Goal: Task Accomplishment & Management: Manage account settings

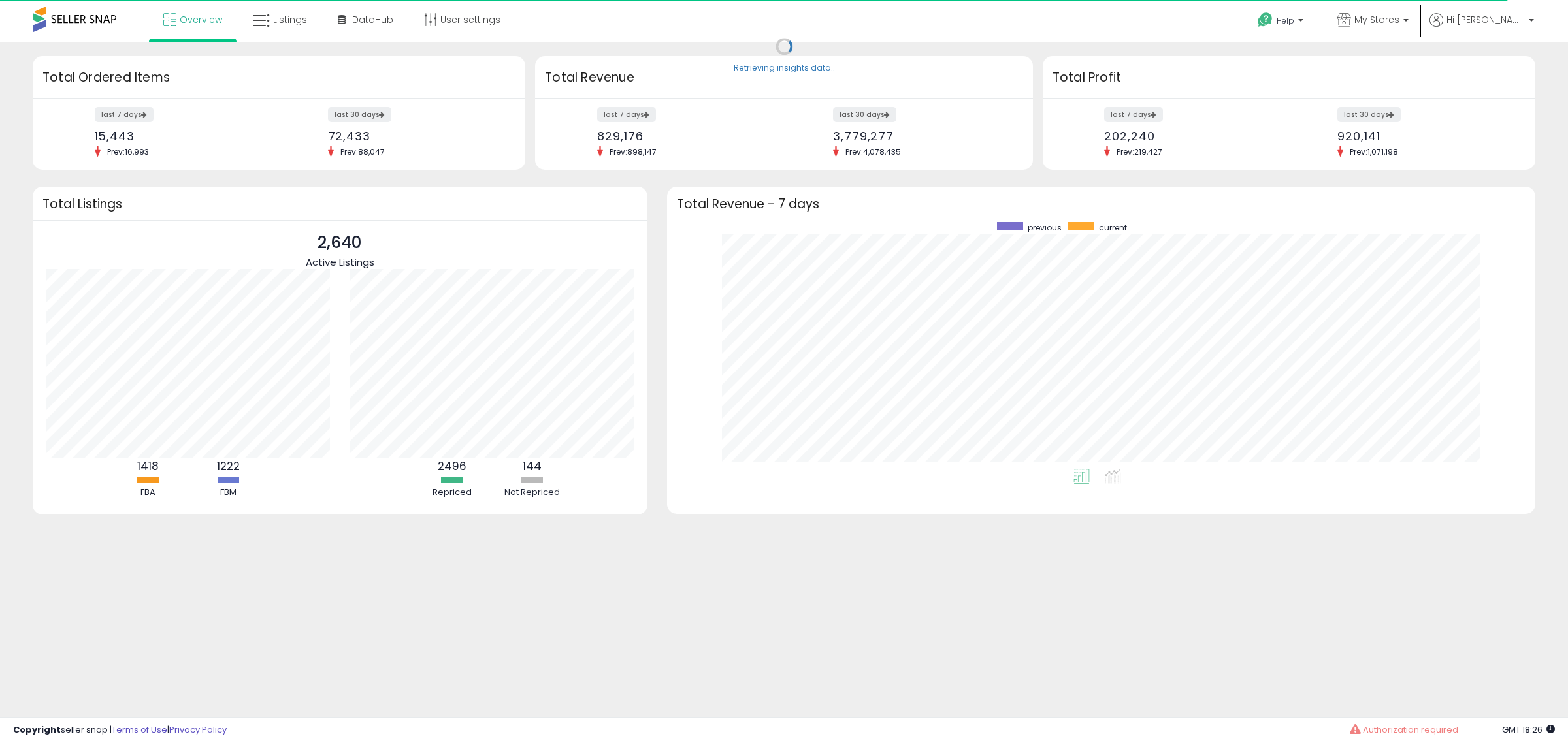
scroll to position [247, 843]
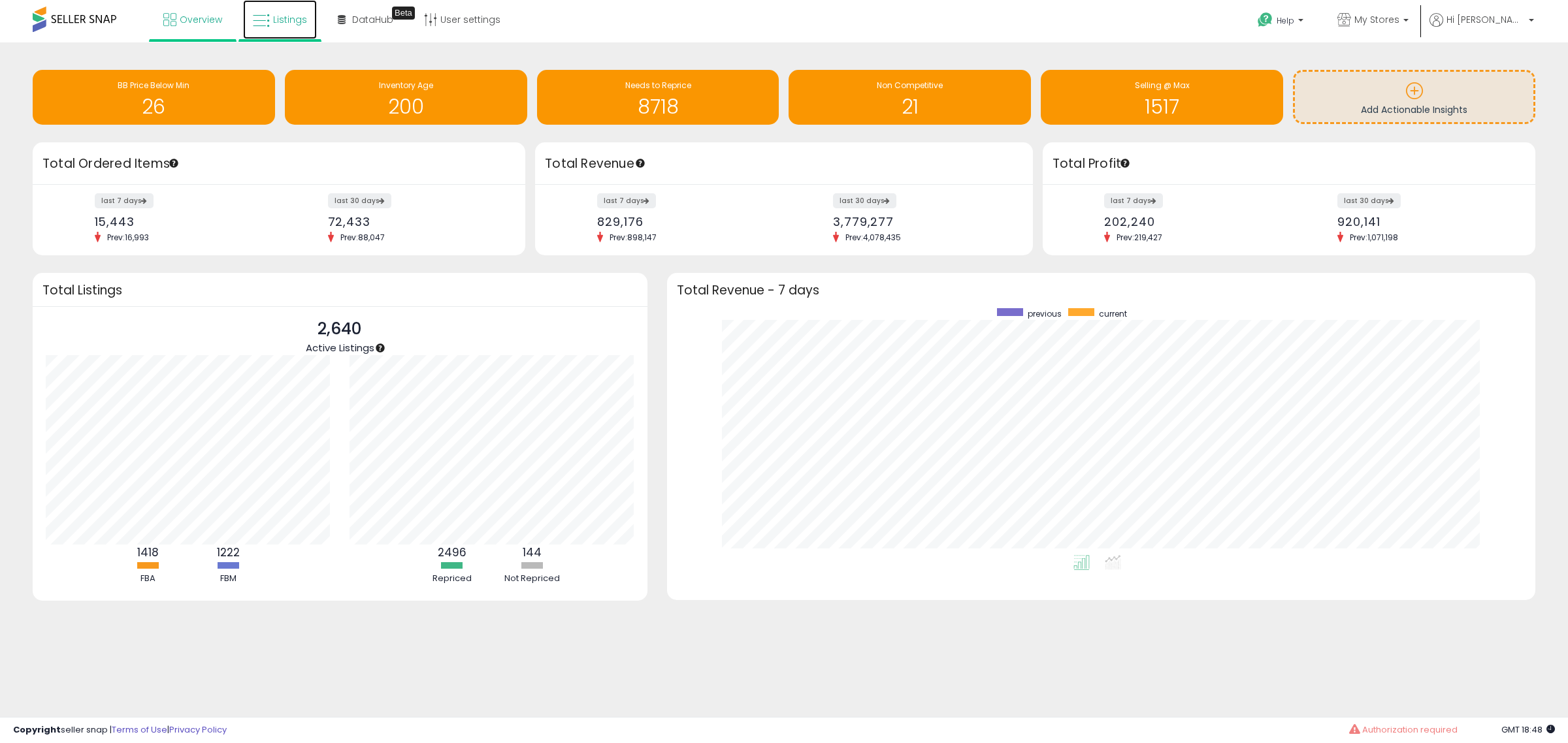
click at [286, 13] on link "Listings" at bounding box center [280, 20] width 74 height 39
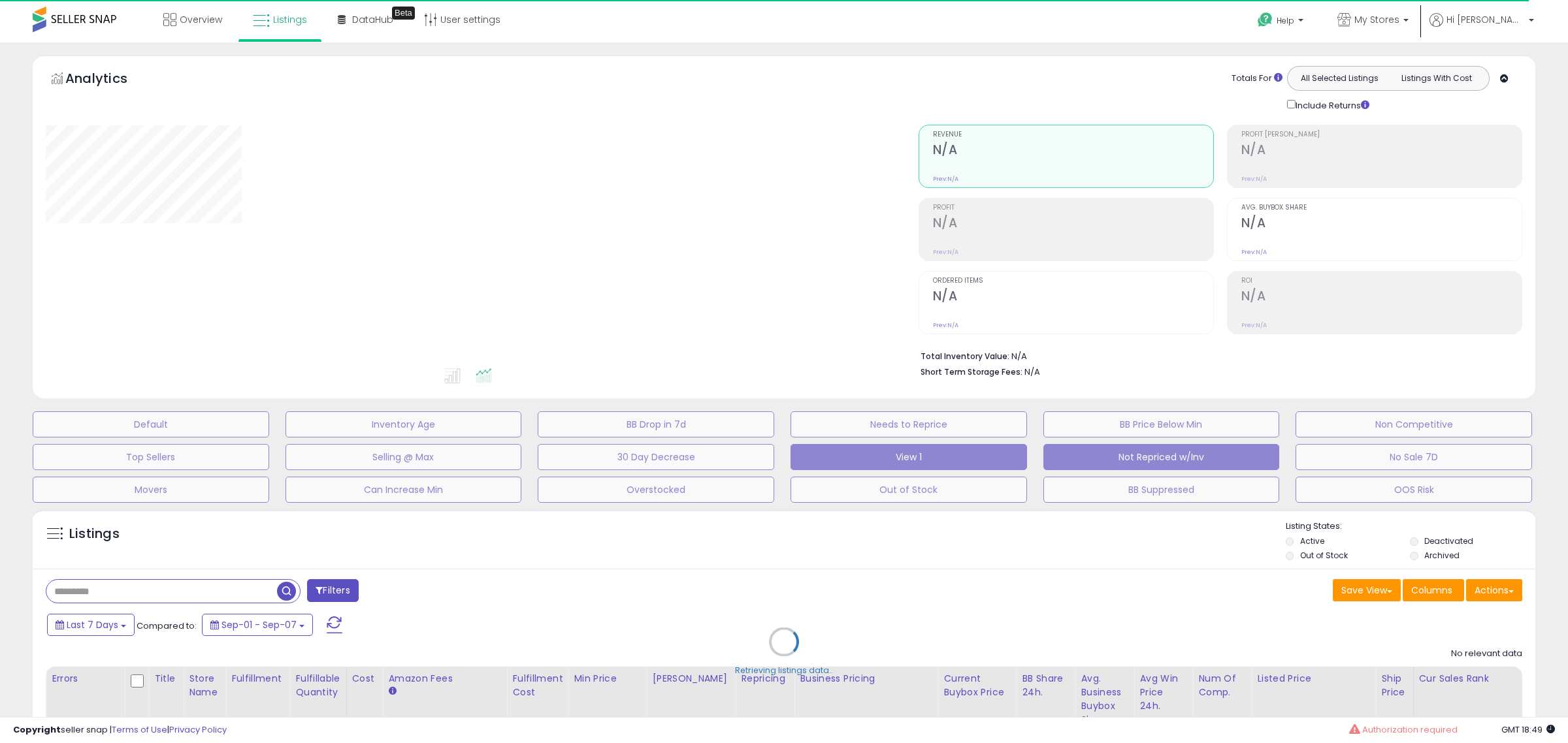
type input "**********"
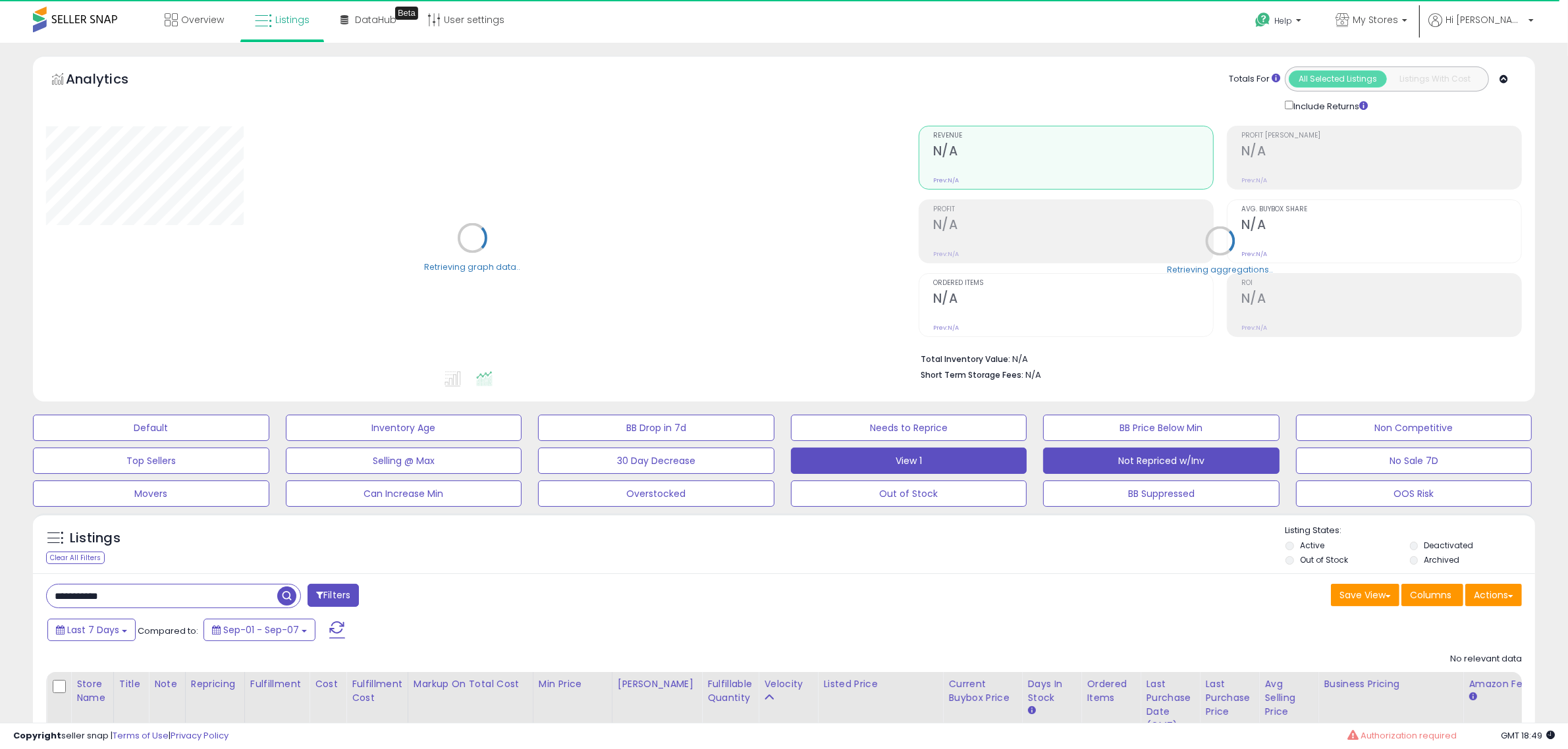
click at [1208, 462] on button "Not Repriced w/Inv" at bounding box center [1160, 460] width 236 height 26
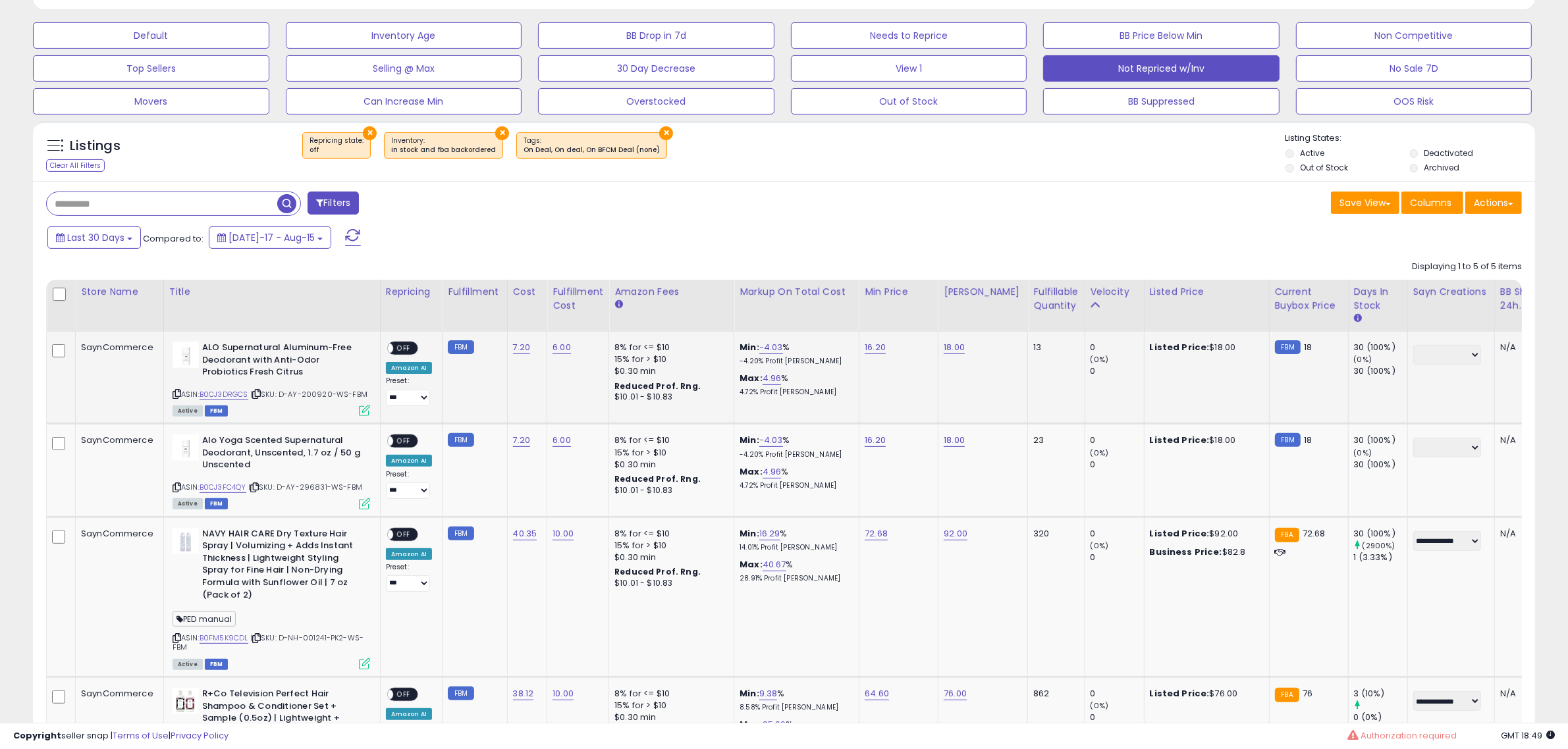
scroll to position [411, 0]
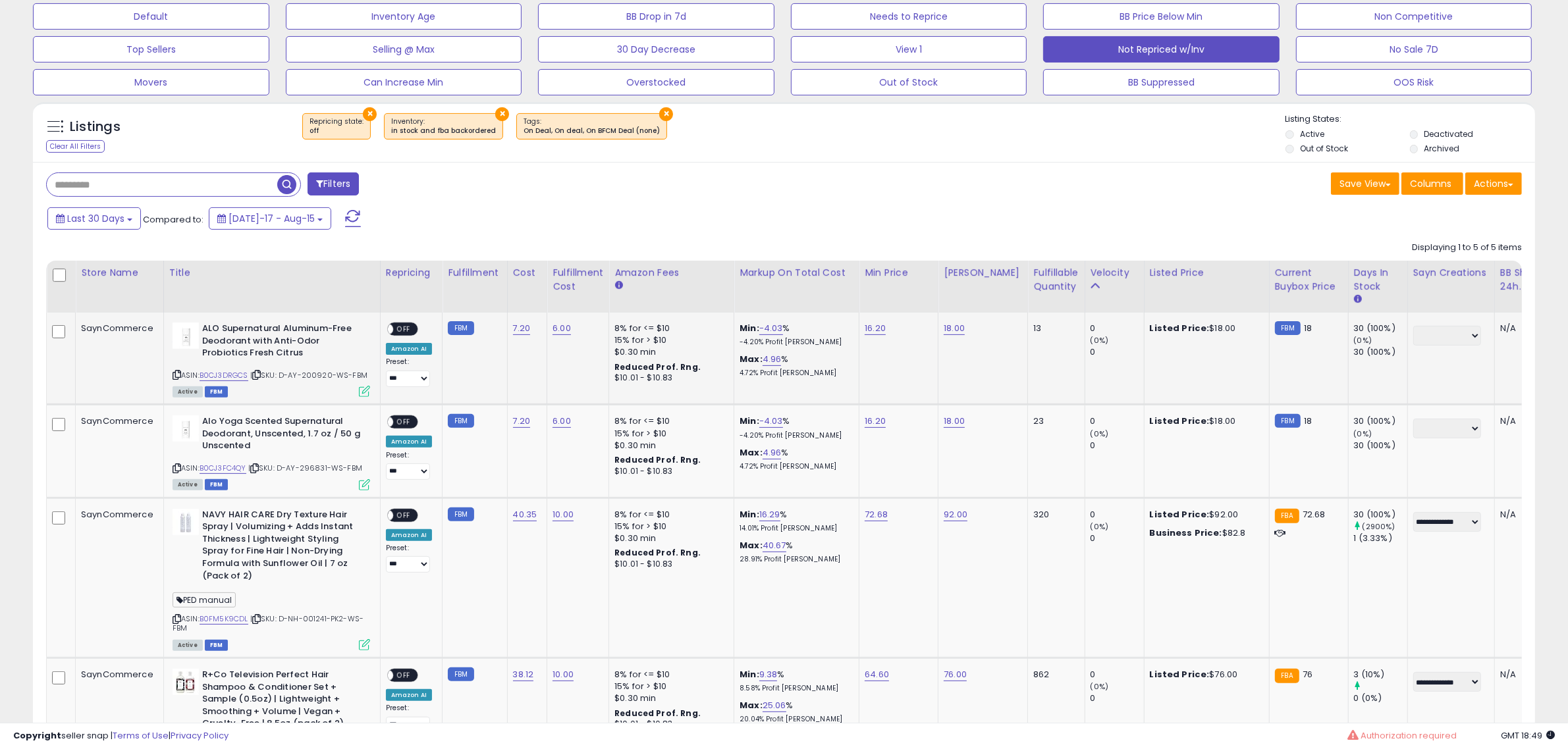
click at [175, 373] on icon at bounding box center [176, 374] width 9 height 7
click at [402, 328] on span "OFF" at bounding box center [404, 330] width 21 height 11
click at [173, 467] on icon at bounding box center [176, 468] width 9 height 7
click at [395, 419] on span "OFF" at bounding box center [404, 422] width 21 height 11
click at [175, 620] on icon at bounding box center [176, 619] width 9 height 7
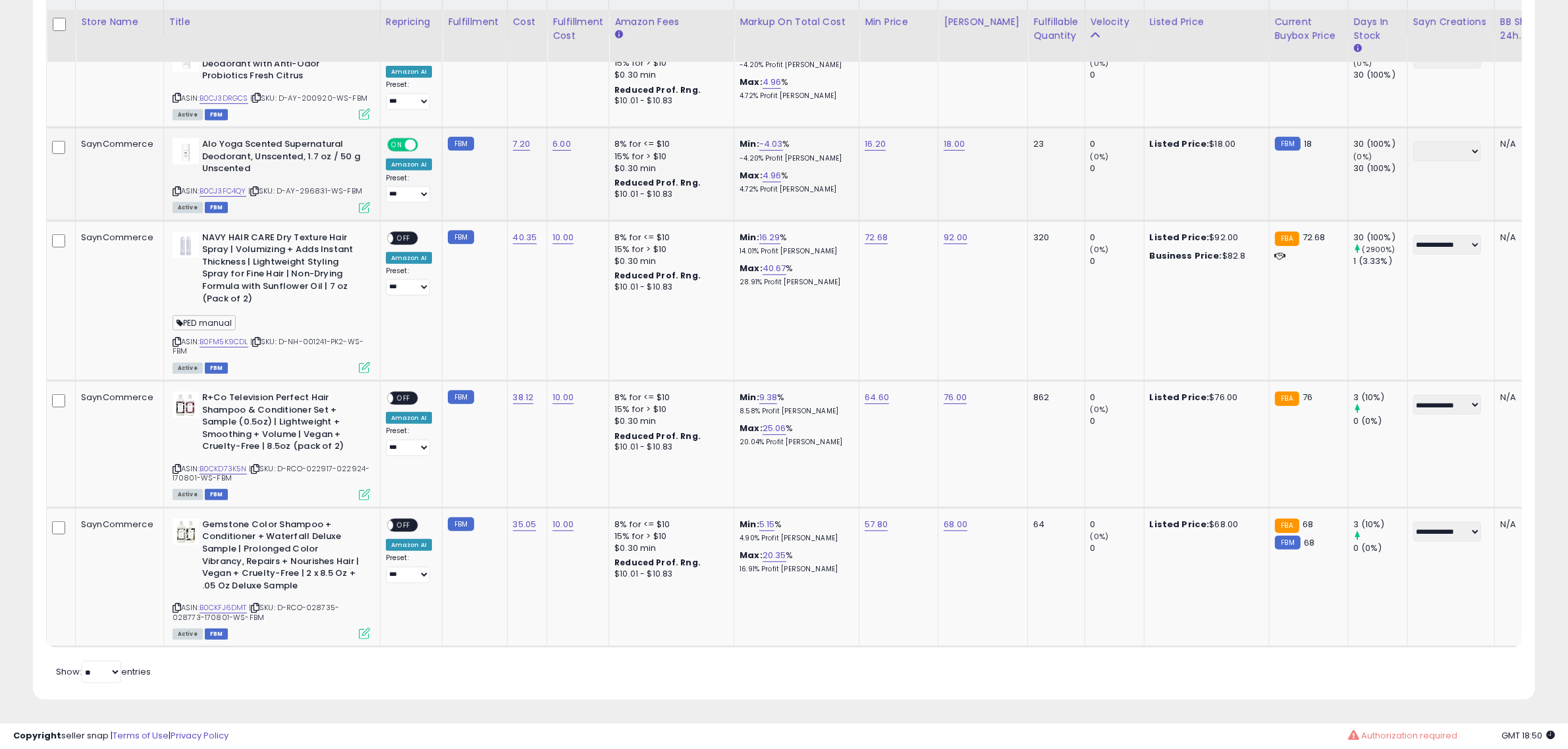
scroll to position [699, 0]
click at [406, 393] on span "OFF" at bounding box center [404, 399] width 21 height 11
click at [175, 604] on icon at bounding box center [176, 608] width 9 height 7
click at [398, 519] on span "OFF" at bounding box center [404, 525] width 21 height 11
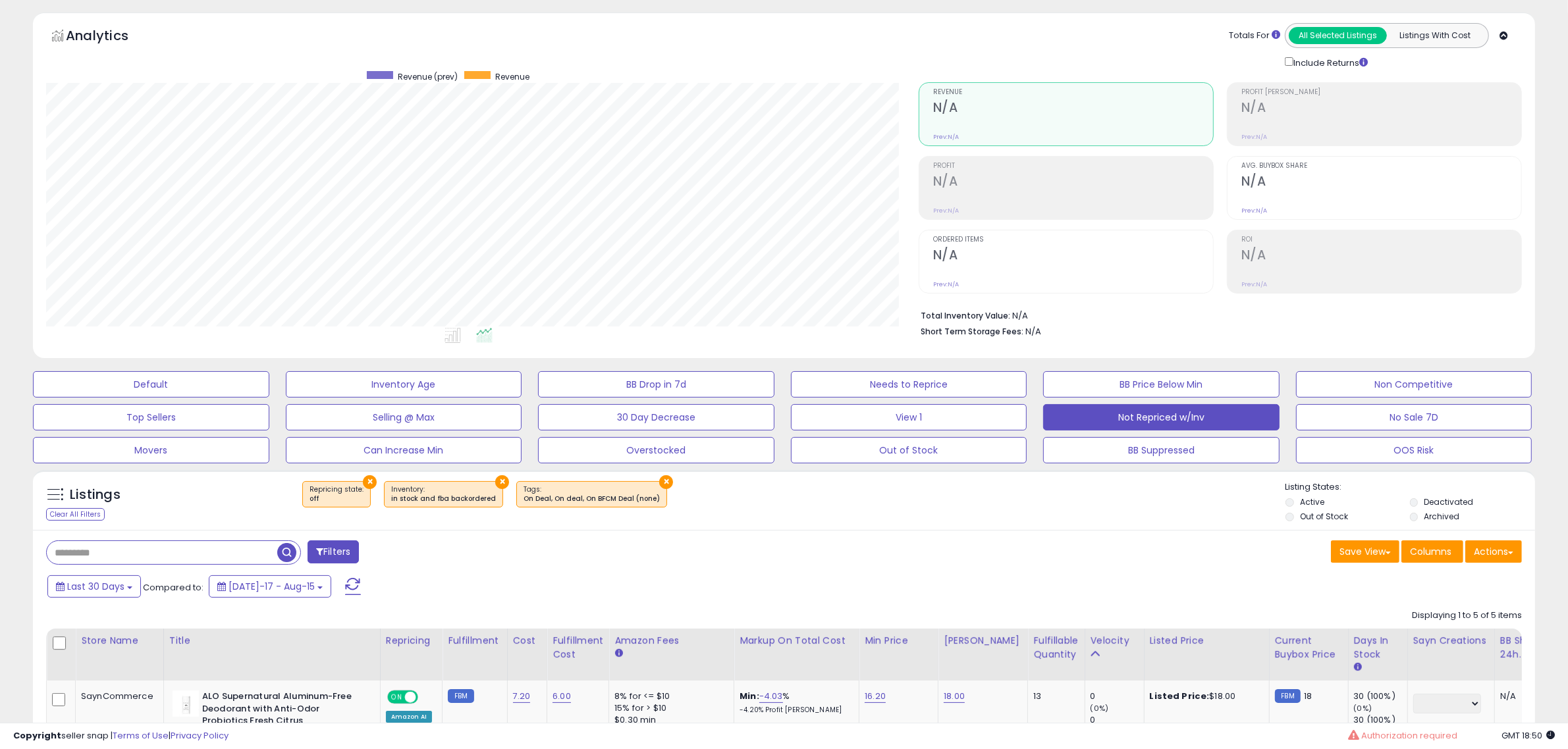
scroll to position [41, 0]
